Goal: Navigation & Orientation: Find specific page/section

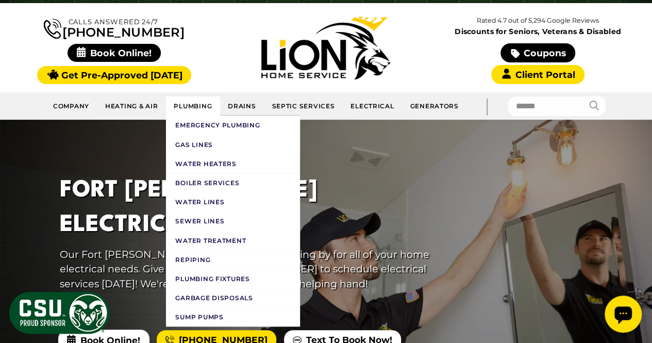
scroll to position [77, 0]
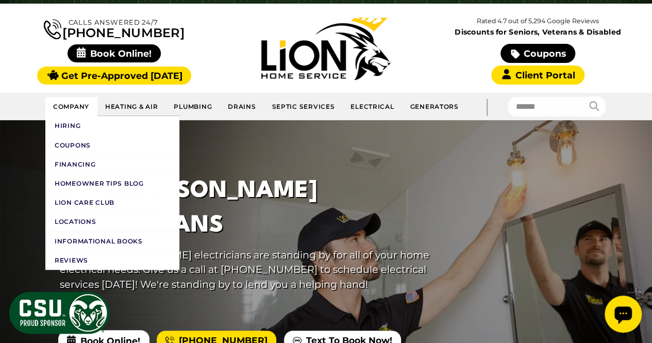
click at [81, 108] on link "Company" at bounding box center [71, 106] width 52 height 19
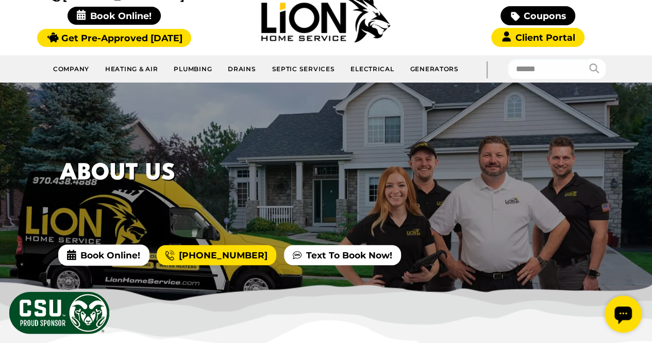
scroll to position [114, 0]
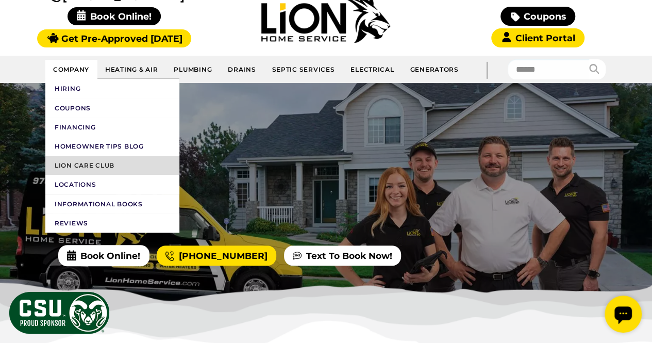
click at [96, 165] on link "Lion Care Club" at bounding box center [112, 165] width 134 height 19
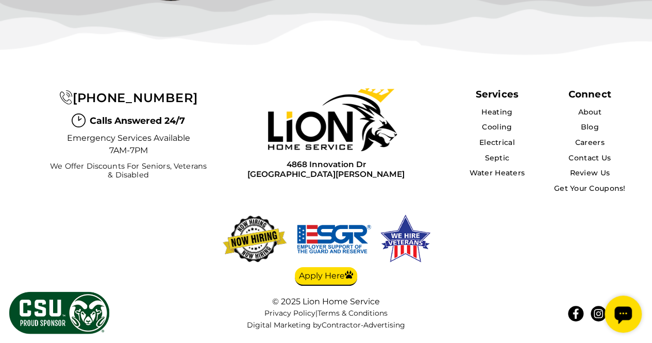
scroll to position [3270, 0]
click at [562, 189] on link "Get Your Coupons!" at bounding box center [589, 187] width 73 height 9
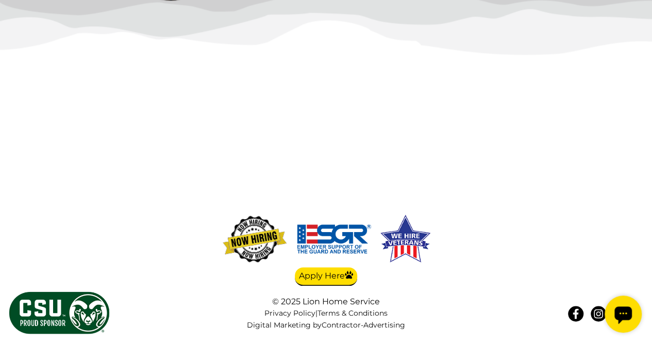
scroll to position [3021, 0]
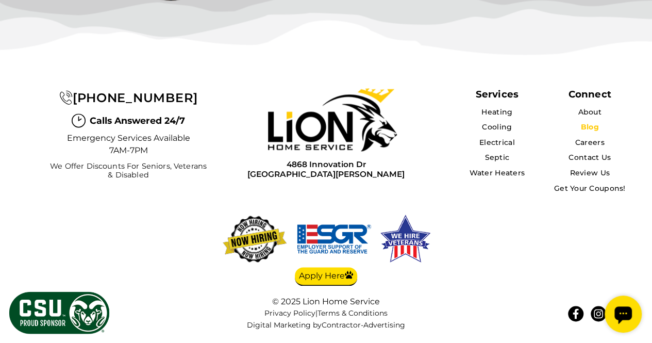
click at [592, 127] on link "Blog" at bounding box center [589, 126] width 18 height 9
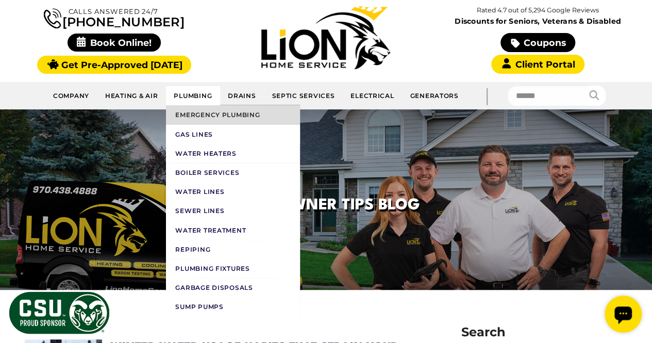
scroll to position [88, 0]
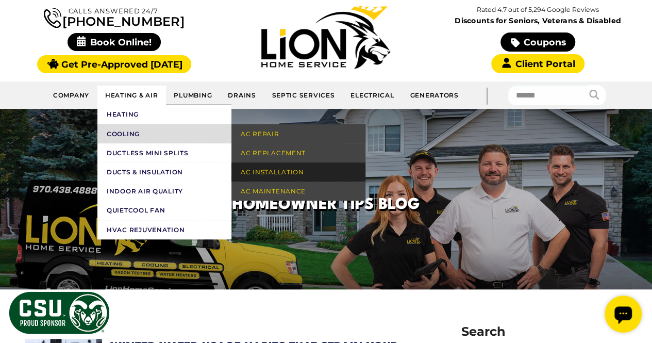
click at [290, 175] on link "AC Installation" at bounding box center [298, 171] width 134 height 19
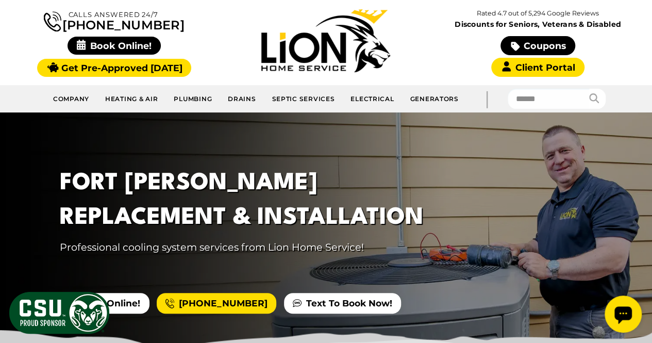
scroll to position [83, 0]
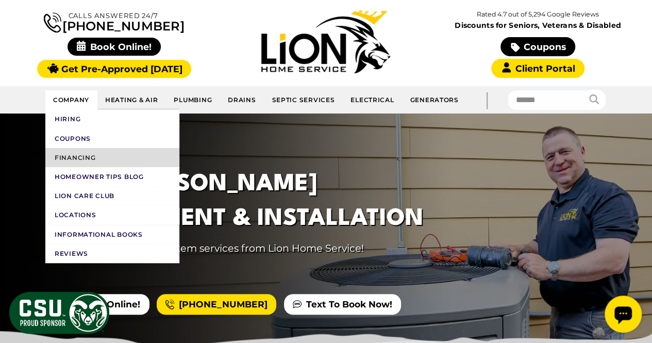
click at [83, 160] on link "Financing" at bounding box center [112, 157] width 134 height 19
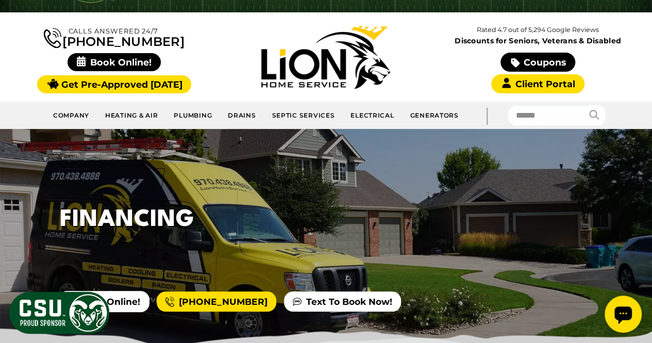
scroll to position [64, 0]
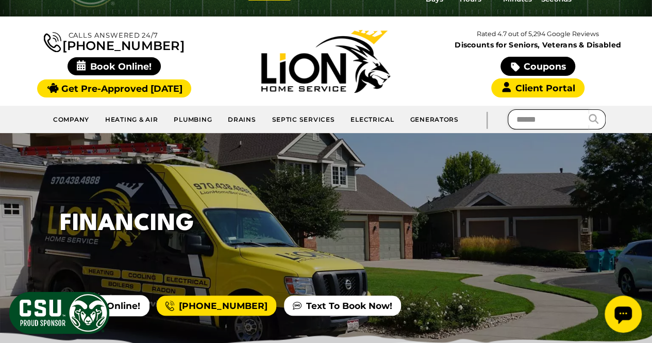
click at [529, 122] on input "text" at bounding box center [548, 119] width 82 height 20
type input "****"
click at [588, 109] on button "submit" at bounding box center [596, 119] width 17 height 20
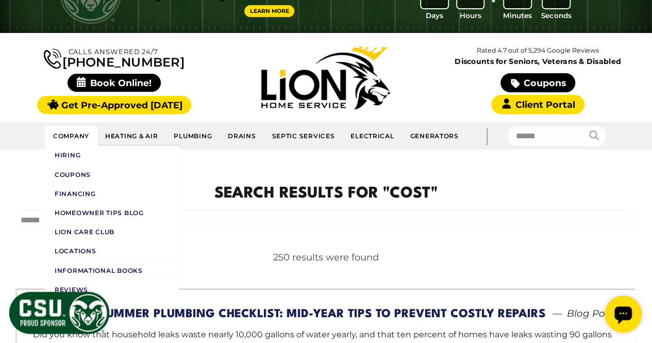
scroll to position [50, 0]
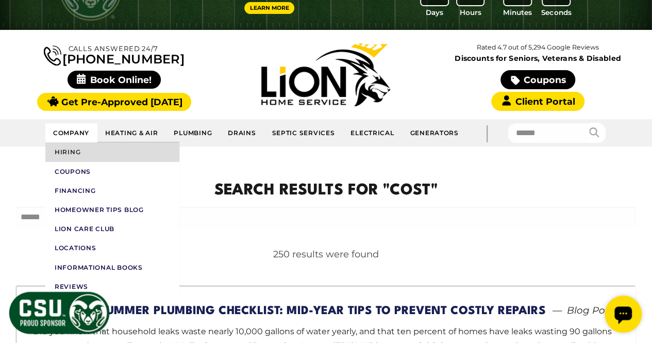
click at [83, 150] on link "Hiring" at bounding box center [112, 151] width 134 height 19
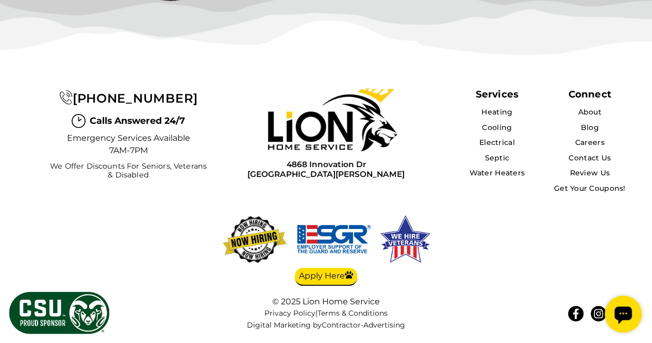
scroll to position [3090, 0]
drag, startPoint x: 309, startPoint y: 235, endPoint x: 292, endPoint y: 246, distance: 19.9
click at [292, 151] on img at bounding box center [332, 119] width 129 height 63
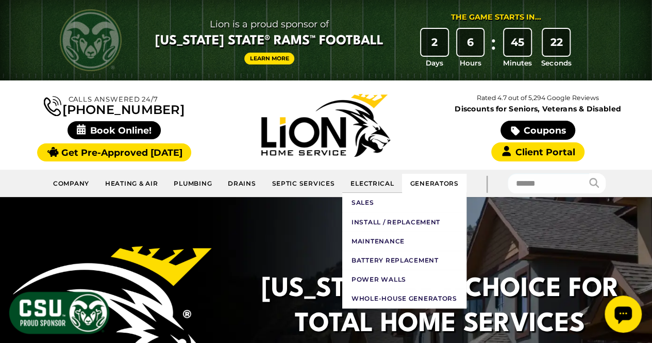
click at [425, 181] on link "Generators" at bounding box center [434, 183] width 64 height 19
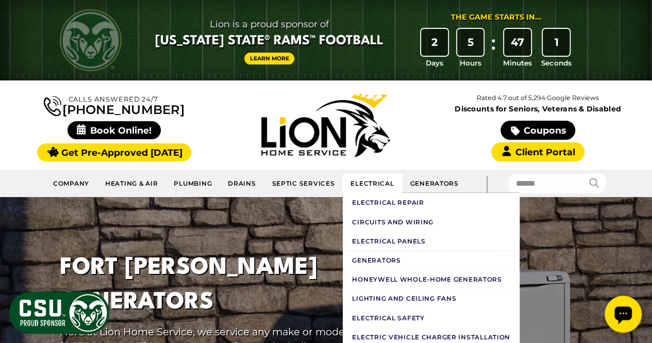
click at [363, 183] on link "Electrical" at bounding box center [372, 183] width 59 height 19
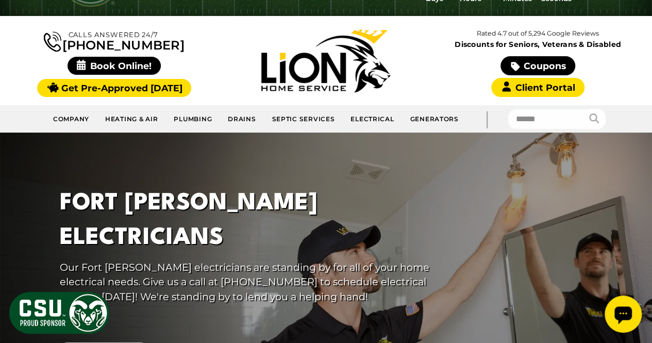
scroll to position [64, 0]
